Goal: Check status: Check status

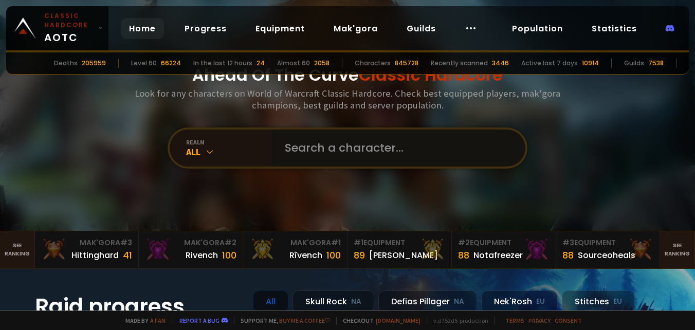
click at [345, 145] on input "text" at bounding box center [395, 147] width 234 height 37
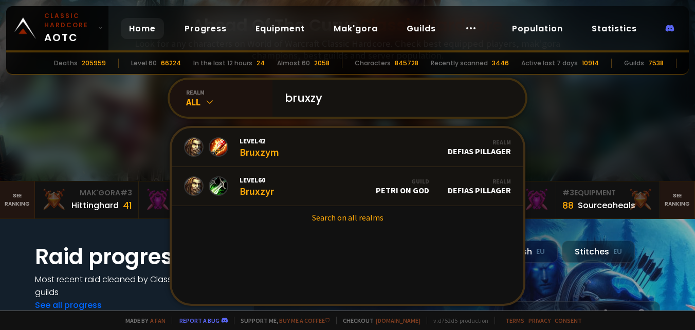
scroll to position [51, 0]
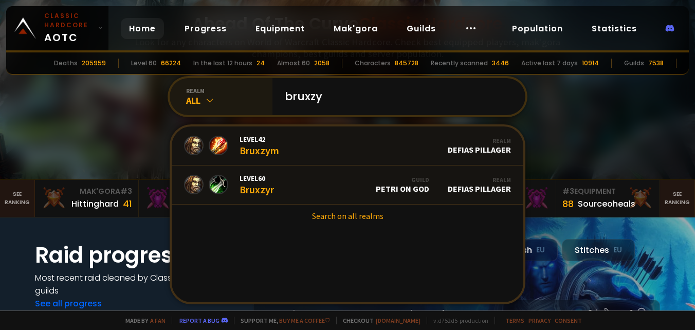
click at [204, 105] on icon at bounding box center [209, 100] width 10 height 10
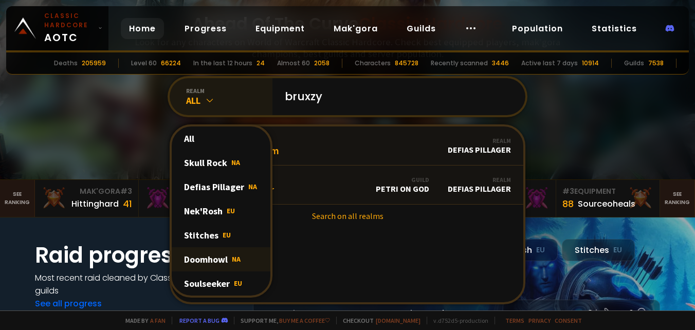
click at [189, 263] on div "Doomhowl NA" at bounding box center [221, 259] width 99 height 24
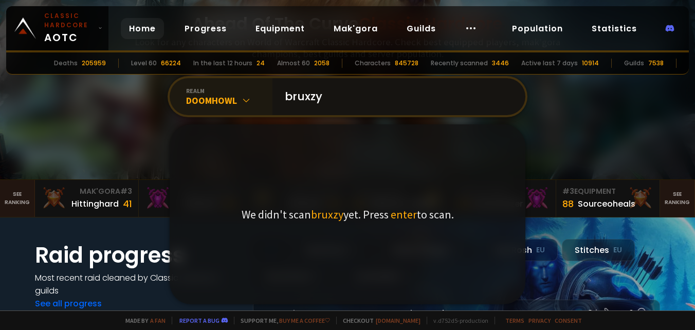
click at [341, 100] on input "bruxzy" at bounding box center [395, 96] width 234 height 37
type input "bruxzy"
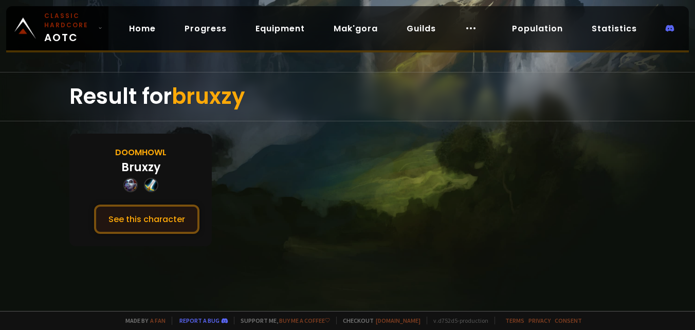
click at [148, 228] on button "See this character" at bounding box center [146, 218] width 105 height 29
